Goal: Navigation & Orientation: Find specific page/section

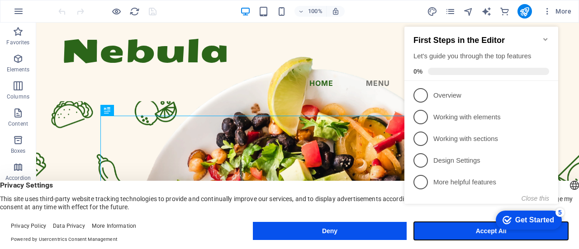
click at [451, 236] on button "Accept All" at bounding box center [491, 231] width 154 height 18
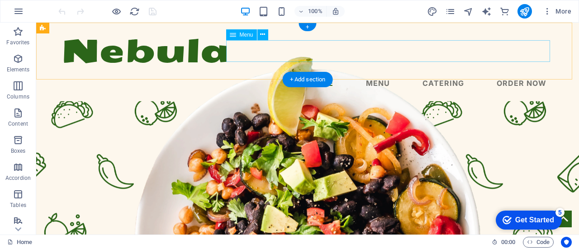
click at [377, 72] on nav "Home Menu Catering Order Now" at bounding box center [308, 83] width 493 height 22
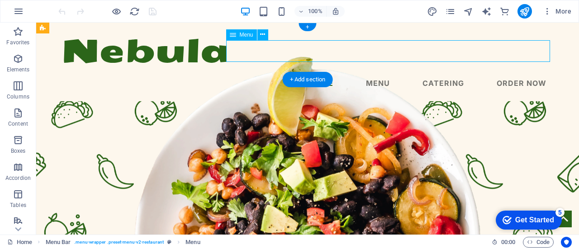
click at [377, 72] on nav "Home Menu Catering Order Now" at bounding box center [308, 83] width 493 height 22
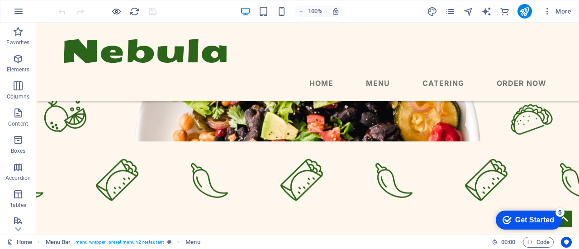
scroll to position [96, 0]
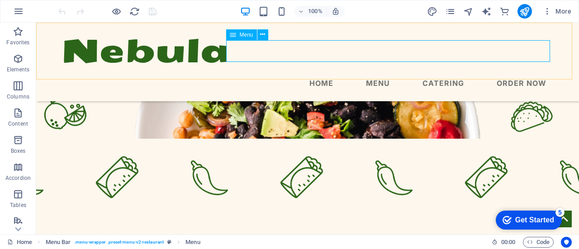
click at [375, 72] on nav "Home Menu Catering Order Now" at bounding box center [308, 83] width 493 height 22
click at [377, 72] on nav "Home Menu Catering Order Now" at bounding box center [308, 83] width 493 height 22
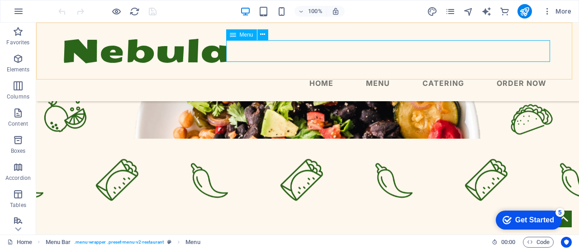
select select
select select "1"
select select
select select "2"
select select
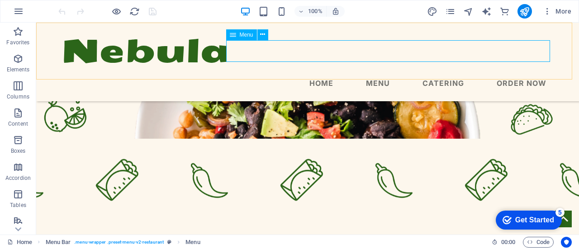
select select "3"
select select
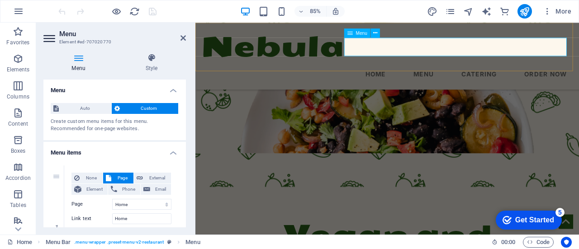
click at [408, 72] on nav "Home Menu Catering Order Now" at bounding box center [421, 83] width 437 height 22
click at [458, 72] on nav "Home Menu Catering Order Now" at bounding box center [421, 83] width 437 height 22
click at [459, 72] on nav "Home Menu Catering Order Now" at bounding box center [421, 83] width 437 height 22
click at [182, 35] on icon at bounding box center [183, 37] width 5 height 7
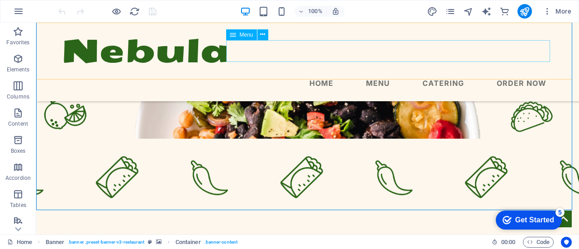
click at [380, 72] on nav "Home Menu Catering Order Now" at bounding box center [308, 83] width 493 height 22
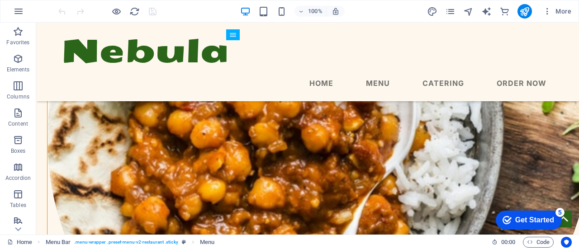
scroll to position [1242, 0]
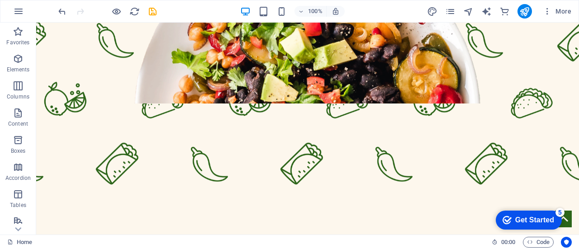
scroll to position [0, 0]
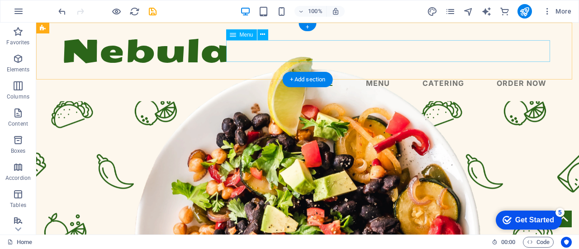
click at [378, 72] on nav "Home Menu Catering Order Now" at bounding box center [308, 83] width 493 height 22
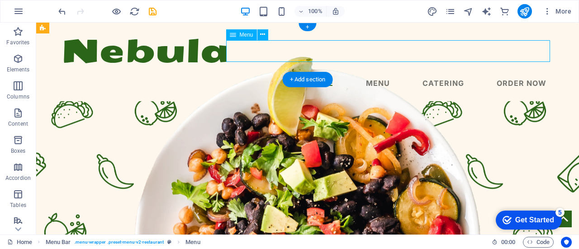
click at [378, 72] on nav "Home Menu Catering Order Now" at bounding box center [308, 83] width 493 height 22
select select
select select "1"
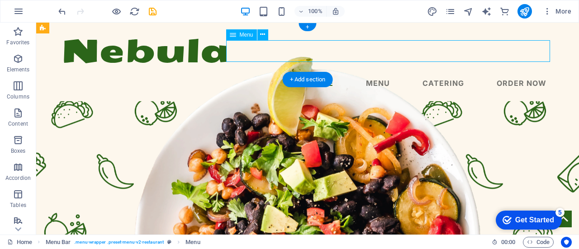
select select
select select "2"
select select
select select "3"
select select
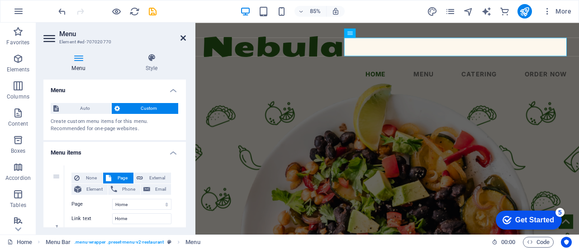
click at [184, 38] on icon at bounding box center [183, 37] width 5 height 7
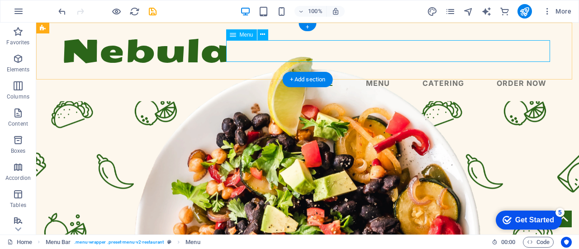
click at [372, 72] on nav "Home Menu Catering Order Now" at bounding box center [308, 83] width 493 height 22
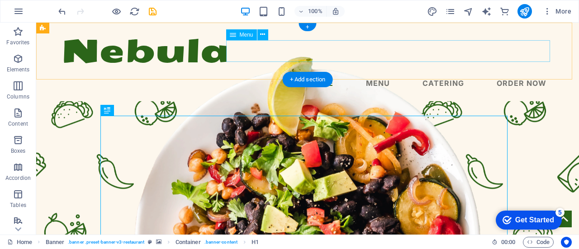
click at [373, 72] on nav "Home Menu Catering Order Now" at bounding box center [308, 83] width 493 height 22
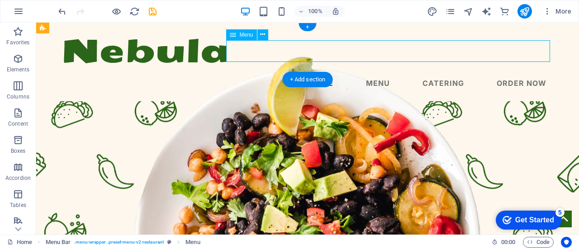
click at [374, 72] on nav "Home Menu Catering Order Now" at bounding box center [308, 83] width 493 height 22
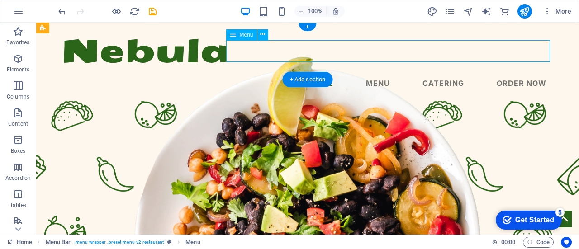
select select
select select "1"
select select
select select "2"
select select
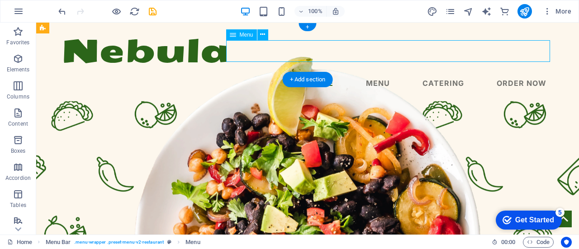
select select "3"
select select
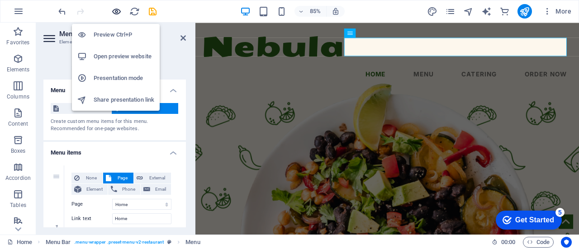
click at [114, 10] on icon "button" at bounding box center [116, 11] width 10 height 10
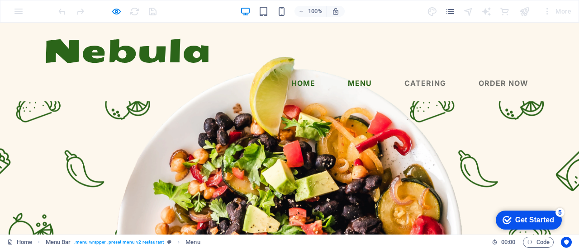
click at [350, 72] on link "Menu" at bounding box center [360, 83] width 38 height 22
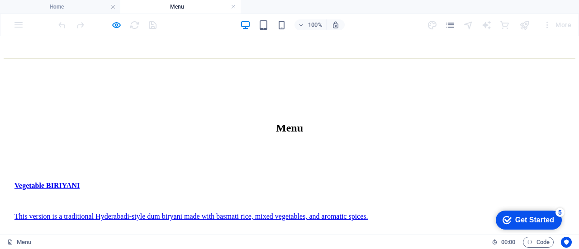
scroll to position [489, 0]
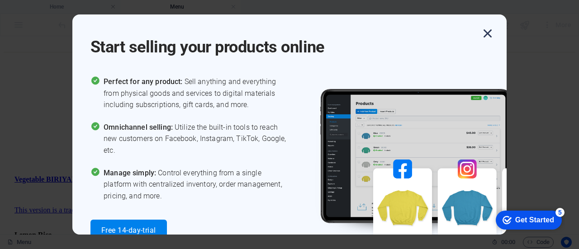
click at [493, 34] on icon "button" at bounding box center [488, 33] width 16 height 16
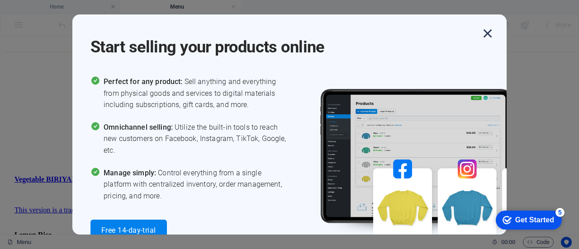
click at [487, 36] on icon "button" at bounding box center [488, 33] width 16 height 16
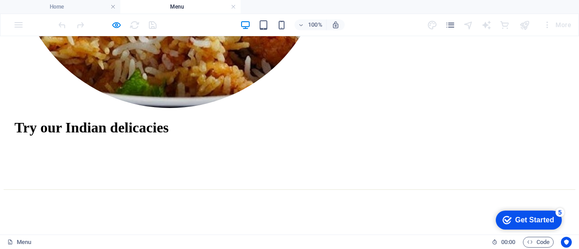
scroll to position [333, 0]
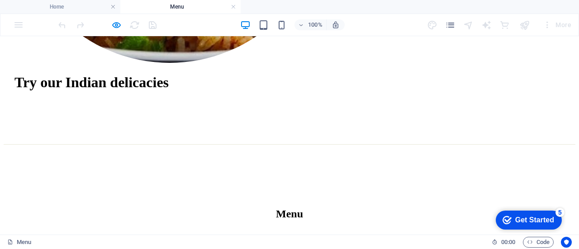
scroll to position [397, 0]
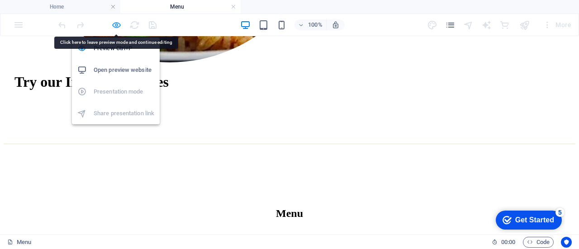
click at [116, 26] on icon "button" at bounding box center [116, 25] width 10 height 10
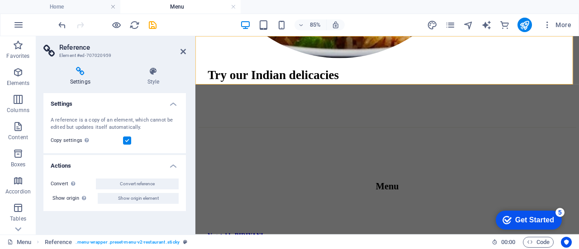
scroll to position [369, 0]
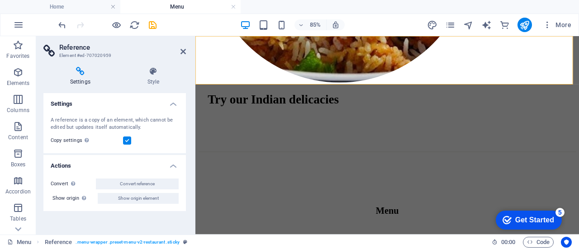
click at [18, 67] on button "Elements" at bounding box center [18, 76] width 36 height 27
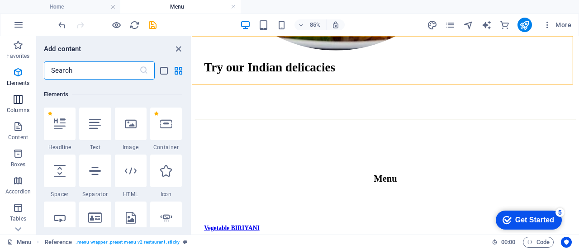
scroll to position [96, 0]
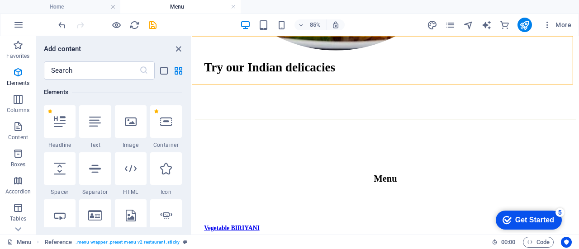
click at [188, 101] on div "Favorites 1 Star Headline 1 Star Container Elements 1 Star Headline 1 Star Text…" at bounding box center [114, 154] width 154 height 148
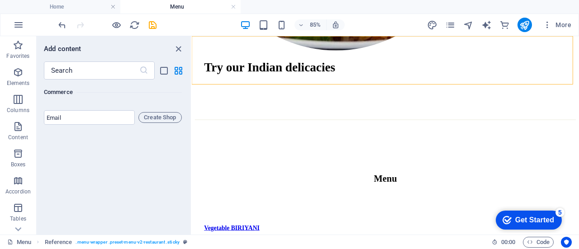
scroll to position [8829, 0]
